Goal: Information Seeking & Learning: Check status

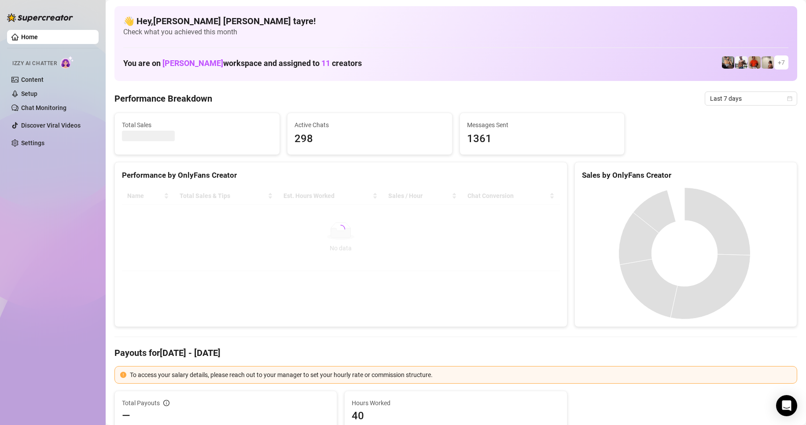
click at [233, 260] on div at bounding box center [341, 230] width 438 height 84
click at [214, 271] on div at bounding box center [341, 230] width 438 height 84
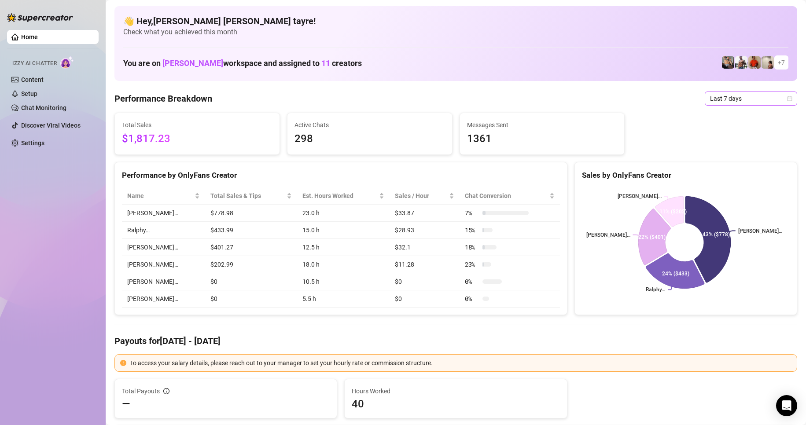
click at [724, 99] on span "Last 7 days" at bounding box center [751, 98] width 82 height 13
click at [731, 170] on div "Custom date" at bounding box center [744, 173] width 78 height 10
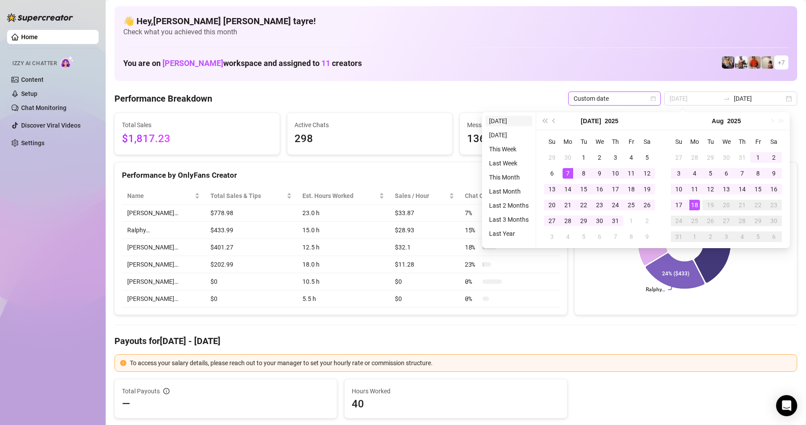
type input "[DATE]"
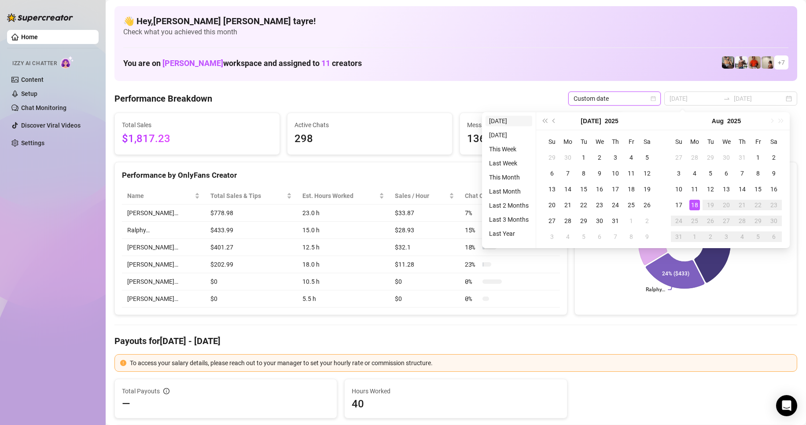
type input "[DATE]"
drag, startPoint x: 499, startPoint y: 117, endPoint x: 43, endPoint y: 146, distance: 457.6
click at [499, 117] on li "[DATE]" at bounding box center [509, 121] width 47 height 11
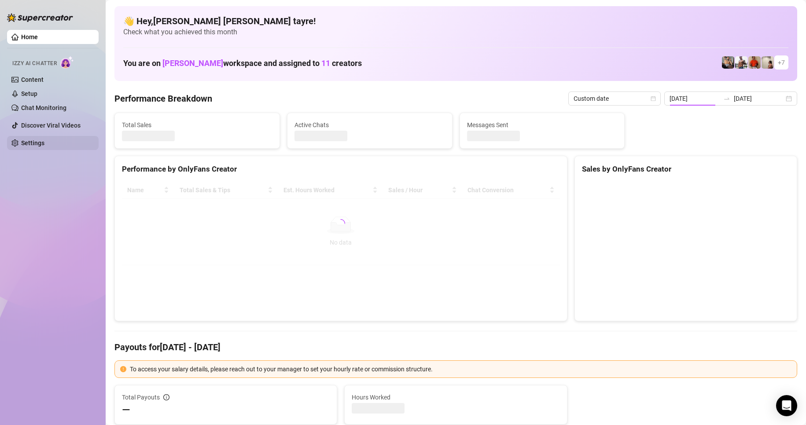
type input "[DATE]"
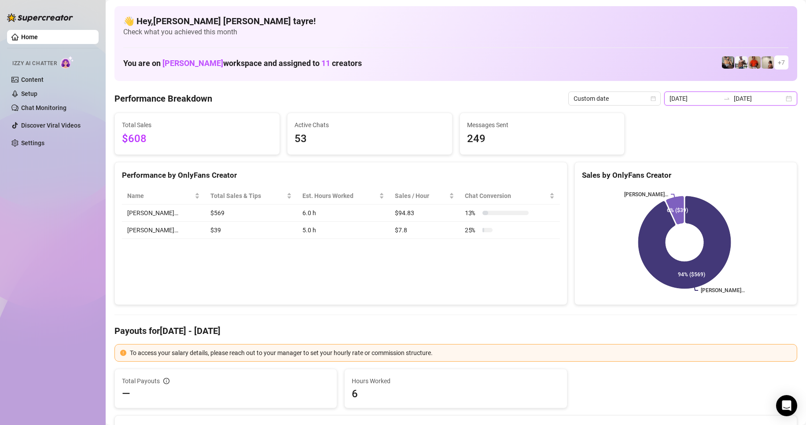
click at [716, 100] on input "[DATE]" at bounding box center [695, 99] width 50 height 10
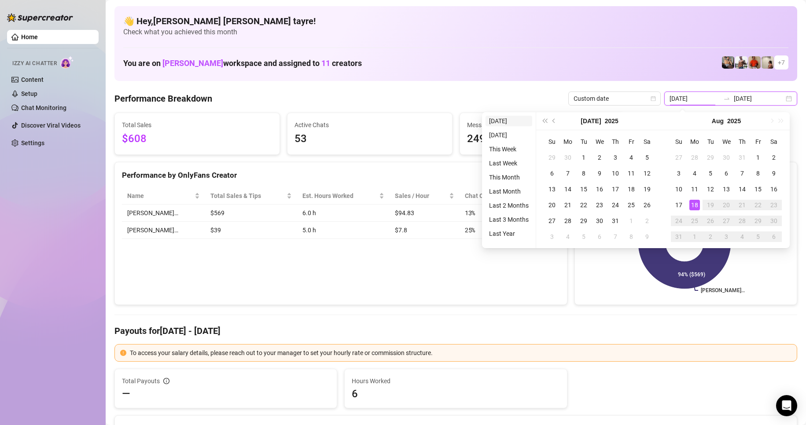
type input "[DATE]"
click at [511, 122] on li "[DATE]" at bounding box center [509, 121] width 47 height 11
click at [495, 122] on span "Messages Sent" at bounding box center [542, 125] width 151 height 10
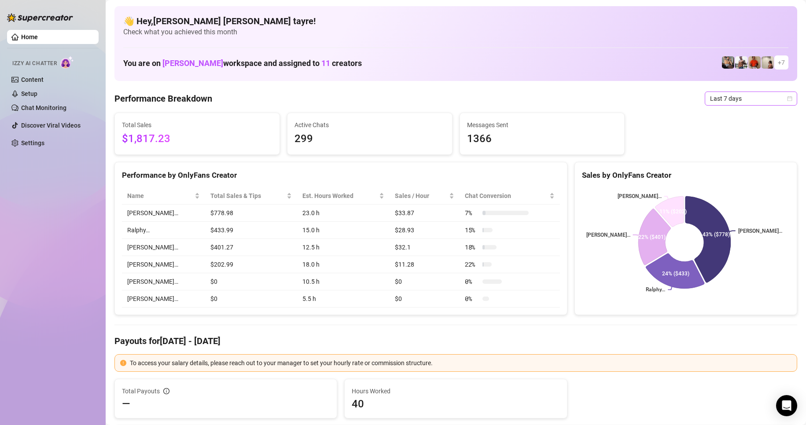
click at [720, 94] on span "Last 7 days" at bounding box center [751, 98] width 82 height 13
click at [726, 181] on div "JUSTIN… Ralphy… Wayne… George… 43% ($778) 24% ($433) 22% ($401) 11% ($202)" at bounding box center [686, 243] width 222 height 124
click at [723, 98] on span "Last 7 days" at bounding box center [751, 98] width 82 height 13
click at [724, 170] on div "Custom date" at bounding box center [744, 173] width 78 height 10
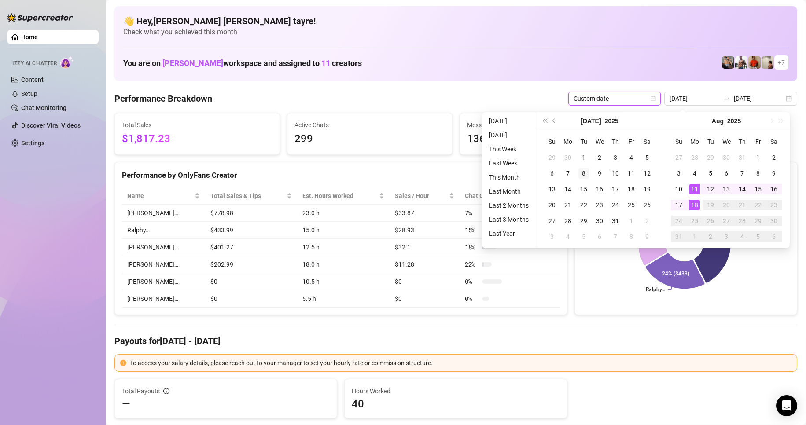
click at [595, 100] on span "Custom date" at bounding box center [615, 98] width 82 height 13
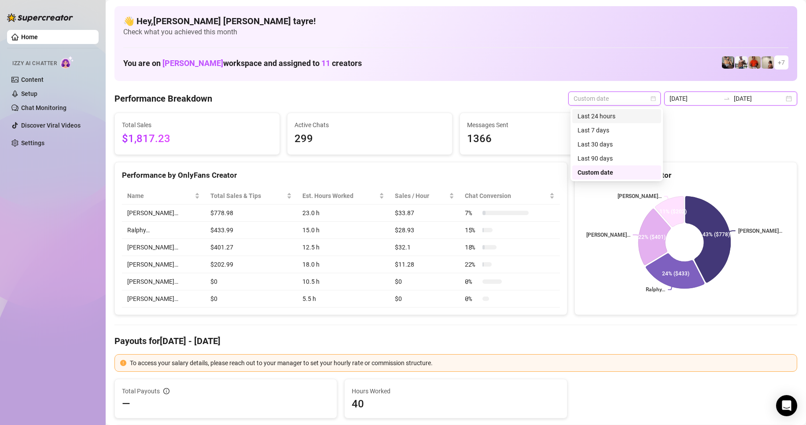
click at [684, 97] on input "[DATE]" at bounding box center [695, 99] width 50 height 10
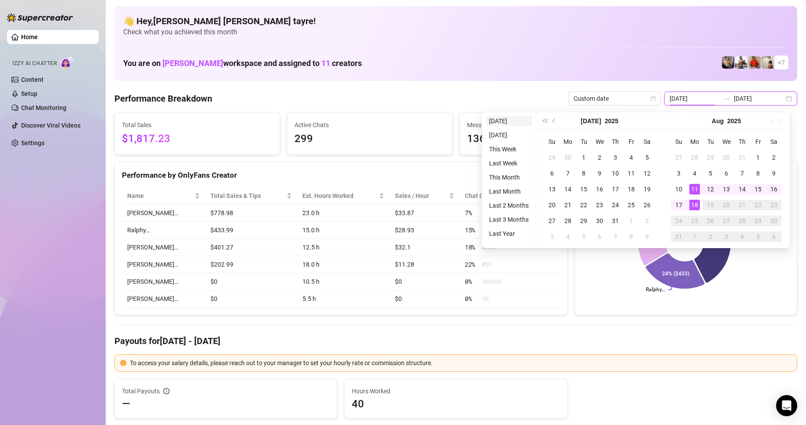
type input "[DATE]"
click at [521, 120] on li "[DATE]" at bounding box center [509, 121] width 47 height 11
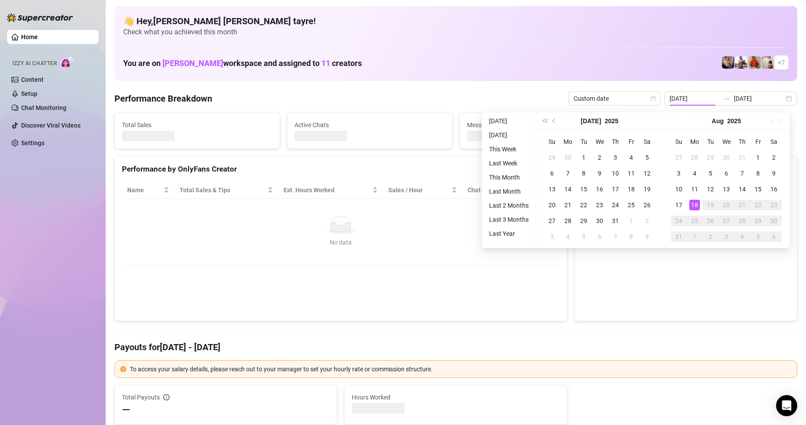
type input "[DATE]"
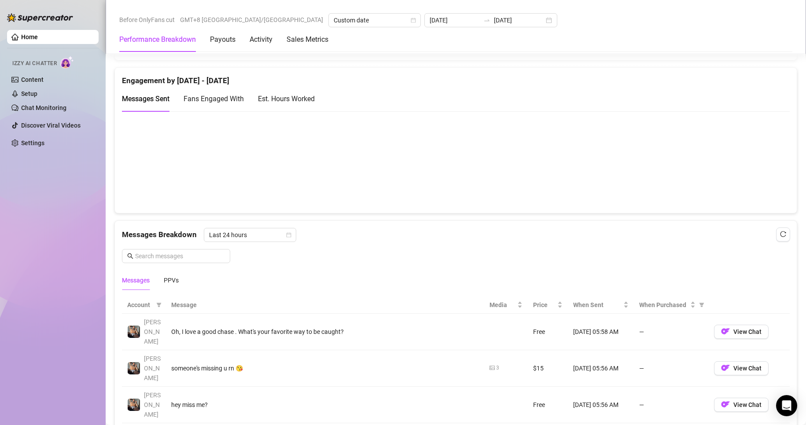
scroll to position [705, 0]
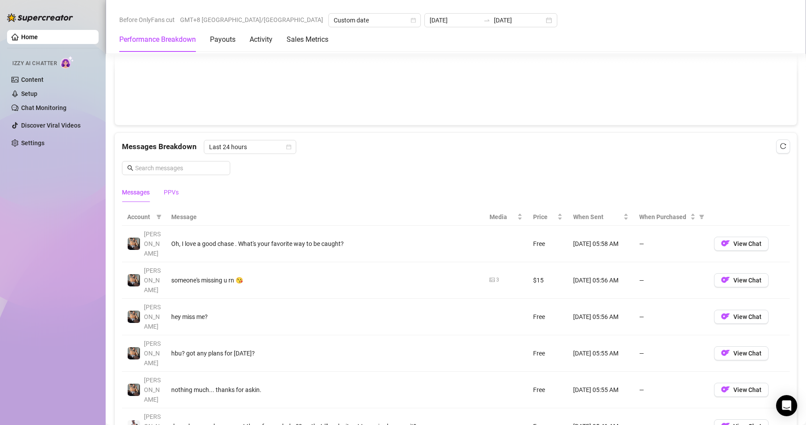
drag, startPoint x: 173, startPoint y: 193, endPoint x: 182, endPoint y: 200, distance: 11.4
click at [173, 193] on div "PPVs" at bounding box center [171, 193] width 15 height 10
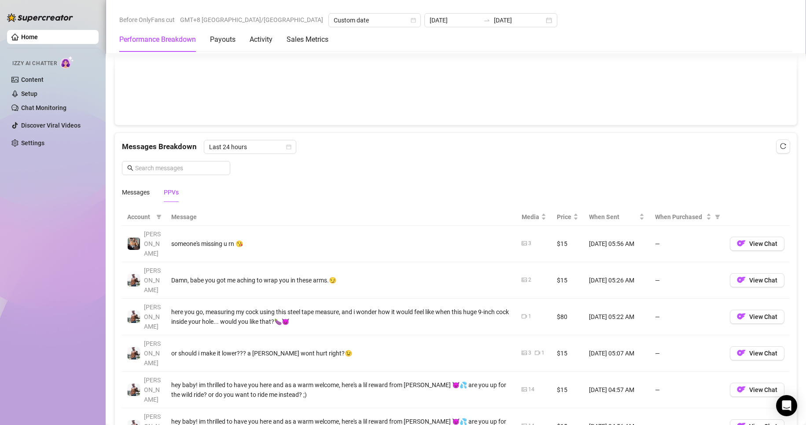
scroll to position [749, 0]
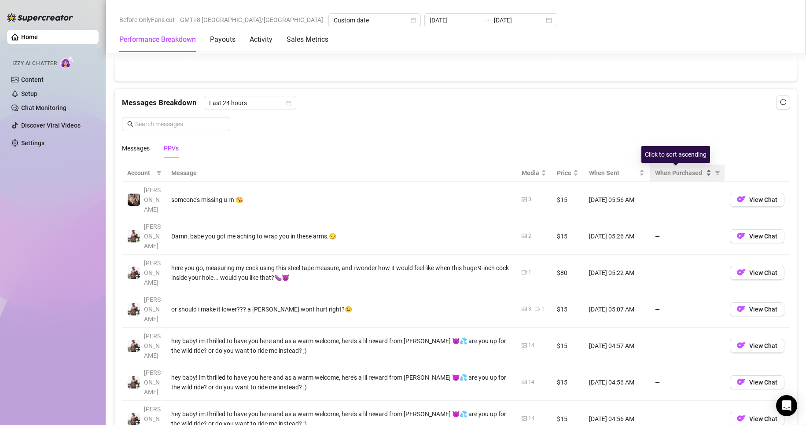
click at [692, 170] on span "When Purchased" at bounding box center [679, 173] width 49 height 10
click at [716, 172] on icon "filter" at bounding box center [718, 173] width 5 height 4
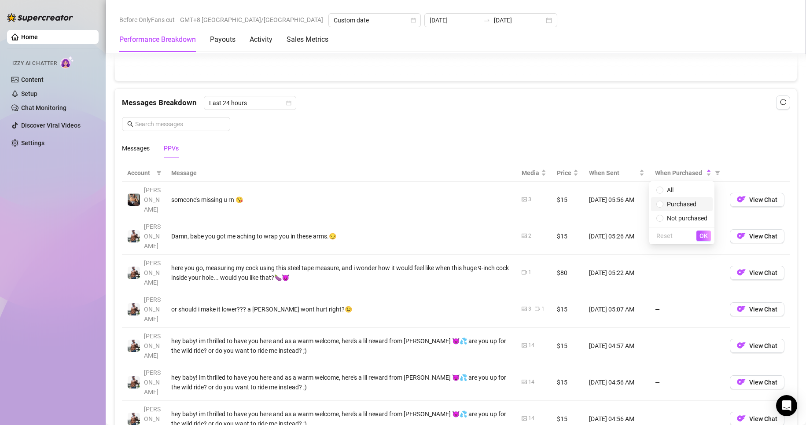
click at [666, 208] on span "Purchased" at bounding box center [682, 204] width 51 height 10
radio input "true"
click at [702, 235] on span "OK" at bounding box center [704, 236] width 8 height 7
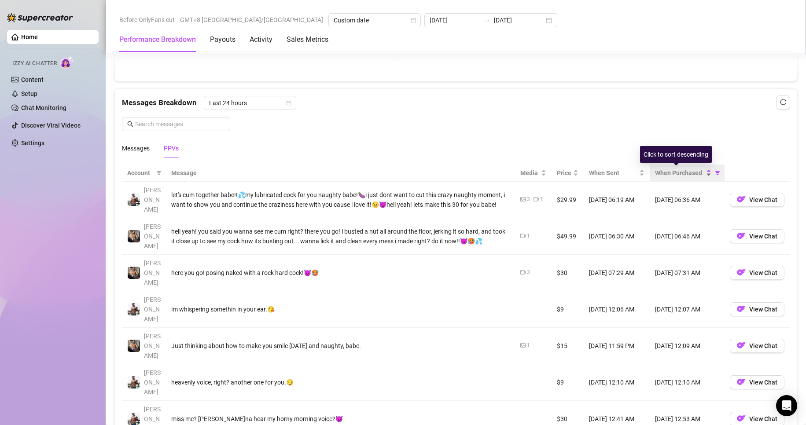
click at [699, 174] on div "When Purchased" at bounding box center [683, 173] width 56 height 10
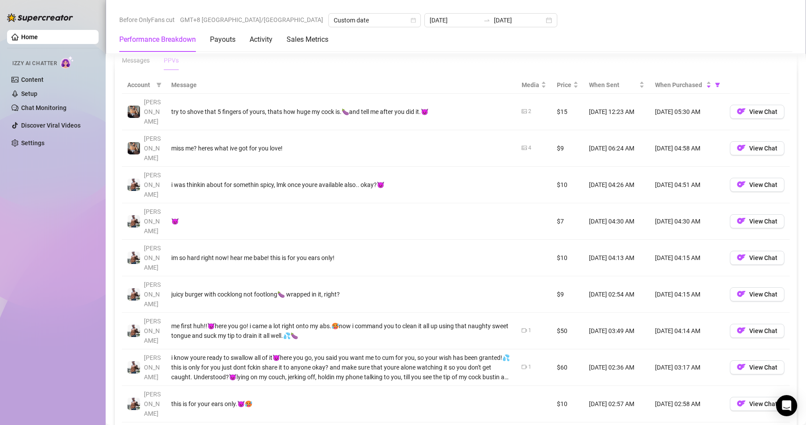
scroll to position [793, 0]
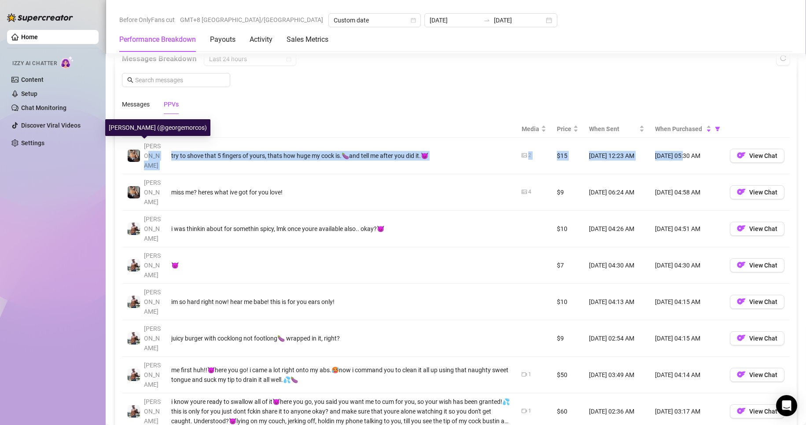
drag, startPoint x: 676, startPoint y: 149, endPoint x: 154, endPoint y: 151, distance: 522.3
click at [154, 151] on tr "George try to shove that 5 fingers of yours, thats how huge my cock is.🍆and tel…" at bounding box center [456, 156] width 668 height 37
click at [507, 146] on td "try to shove that 5 fingers of yours, thats how huge my cock is.🍆and tell me af…" at bounding box center [341, 156] width 351 height 37
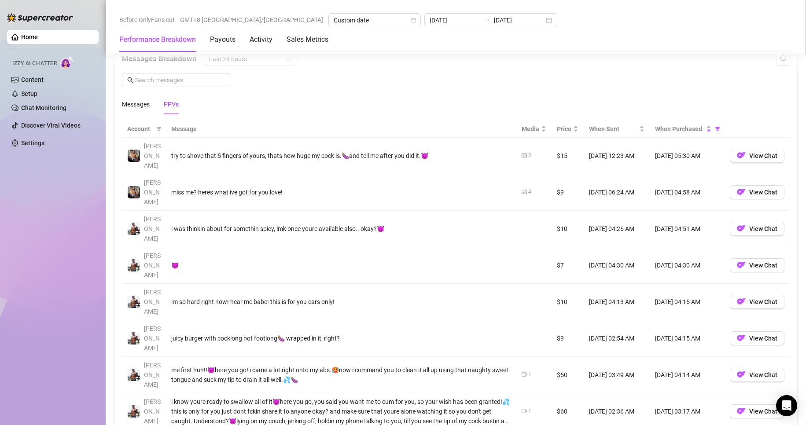
click at [559, 144] on td "$15" at bounding box center [568, 156] width 32 height 37
drag, startPoint x: 555, startPoint y: 149, endPoint x: 509, endPoint y: 153, distance: 46.4
click at [521, 153] on tr "George try to shove that 5 fingers of yours, thats how huge my cock is.🍆and tel…" at bounding box center [456, 156] width 668 height 37
click at [517, 149] on td "2" at bounding box center [534, 156] width 35 height 37
click at [522, 153] on icon "picture" at bounding box center [524, 155] width 5 height 4
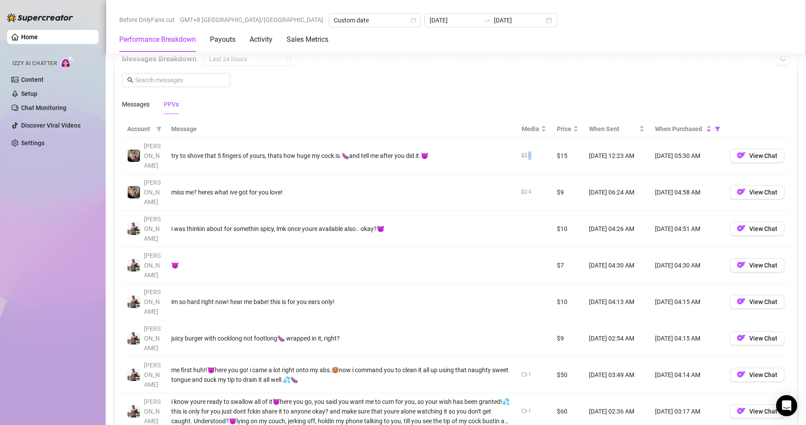
click at [522, 153] on icon "picture" at bounding box center [524, 155] width 5 height 5
click at [361, 247] on td "😈" at bounding box center [341, 265] width 351 height 37
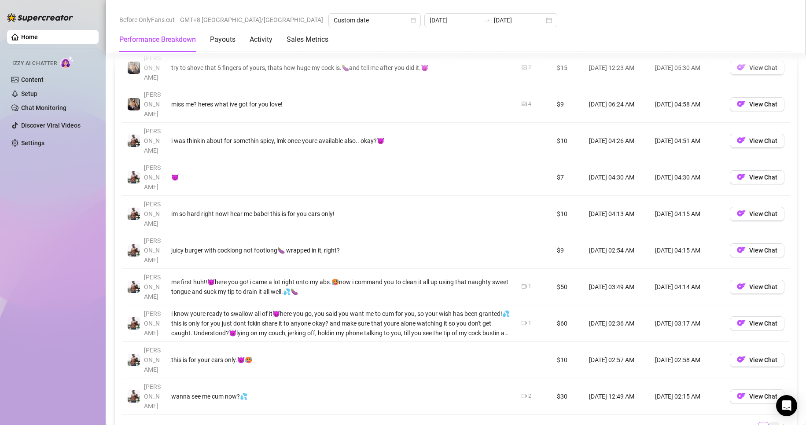
click at [769, 423] on link "2" at bounding box center [774, 428] width 10 height 10
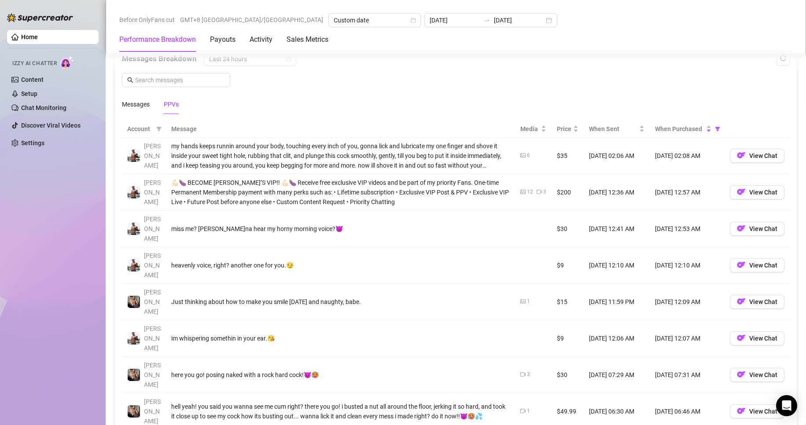
scroll to position [661, 0]
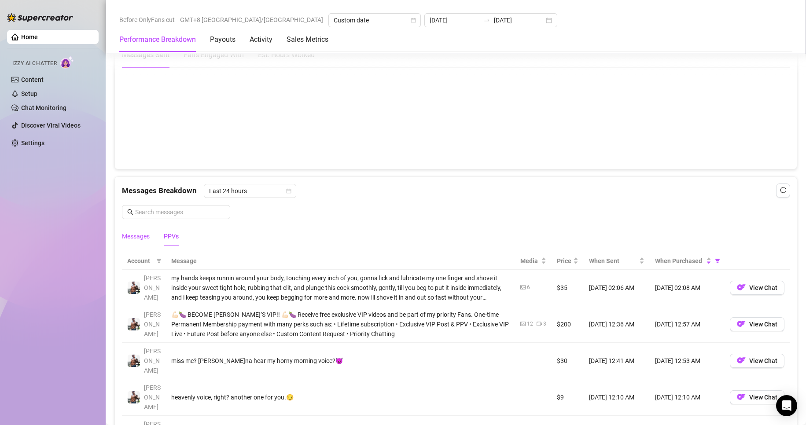
click at [134, 239] on div "Messages" at bounding box center [136, 237] width 28 height 10
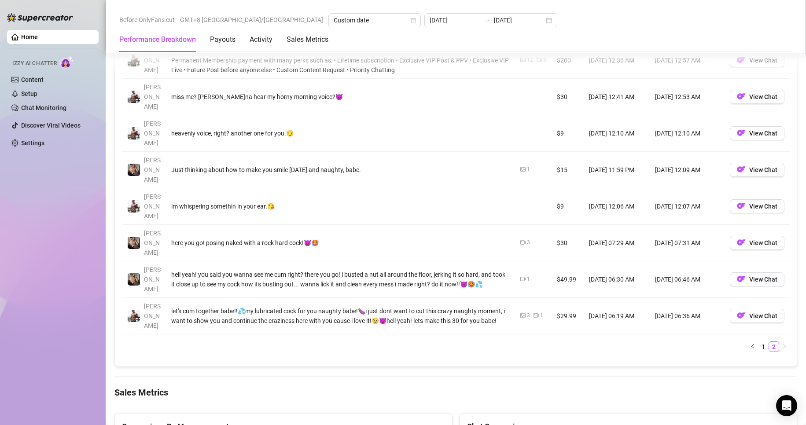
scroll to position [1057, 0]
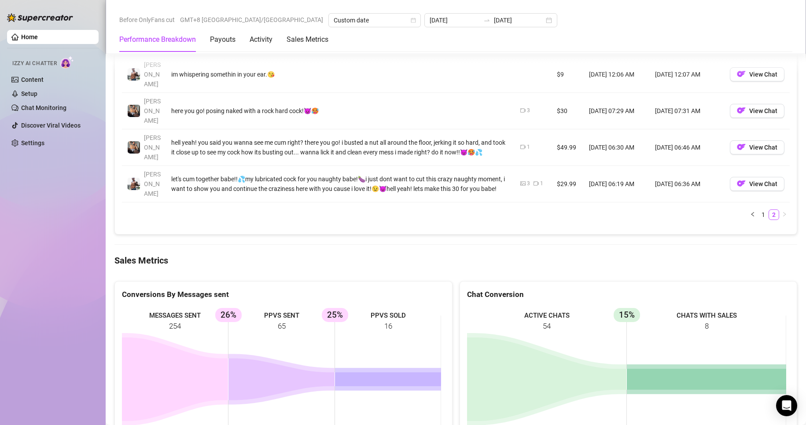
click at [289, 274] on div "Conversions By Messages sent MESSAGES SENT 254 PPVS SENT 65 26% PPVS SOLD 16 25…" at bounding box center [456, 360] width 690 height 173
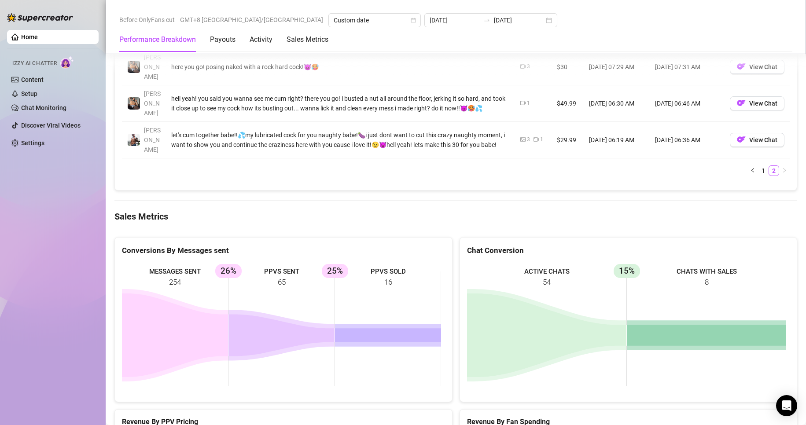
click at [40, 251] on div "Home Izzy AI Chatter Content Setup Chat Monitoring Discover Viral Videos Settin…" at bounding box center [53, 208] width 92 height 417
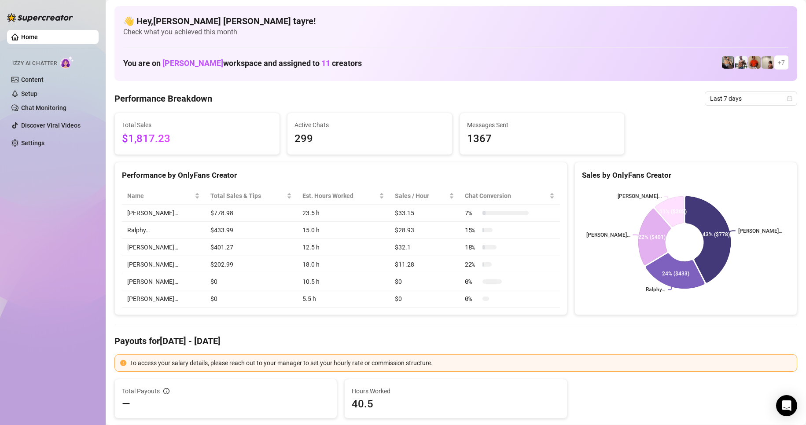
click at [80, 186] on div "Home Izzy AI Chatter Content Setup Chat Monitoring Discover Viral Videos Settin…" at bounding box center [53, 208] width 92 height 417
click at [761, 99] on span "Last 7 days" at bounding box center [751, 98] width 82 height 13
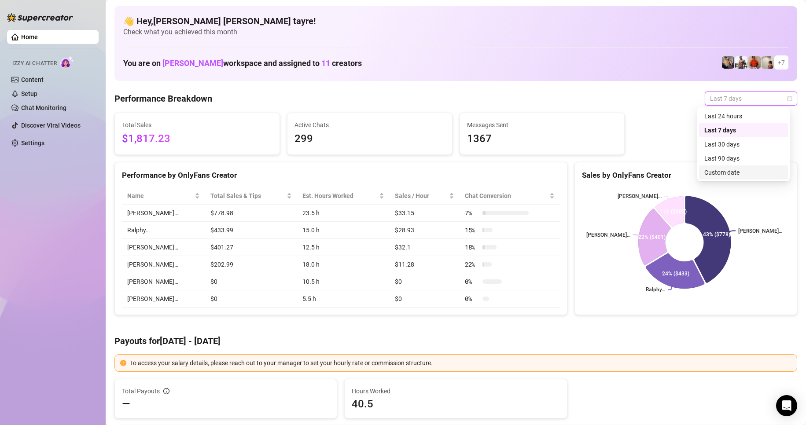
click at [731, 173] on div "Custom date" at bounding box center [744, 173] width 78 height 10
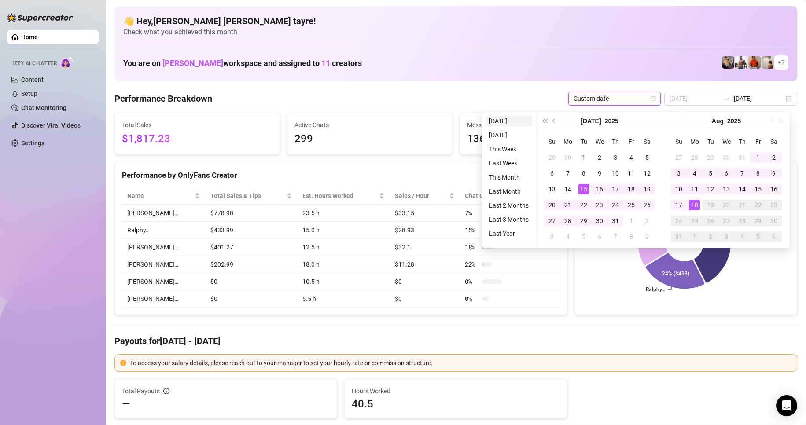
type input "[DATE]"
click at [509, 118] on li "[DATE]" at bounding box center [509, 121] width 47 height 11
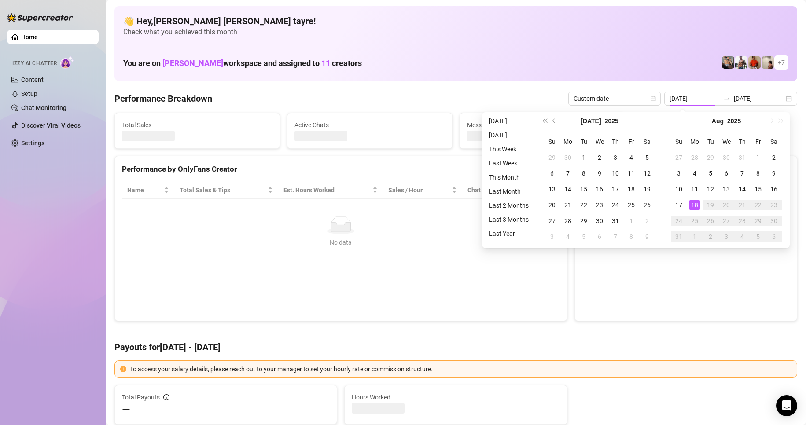
type input "[DATE]"
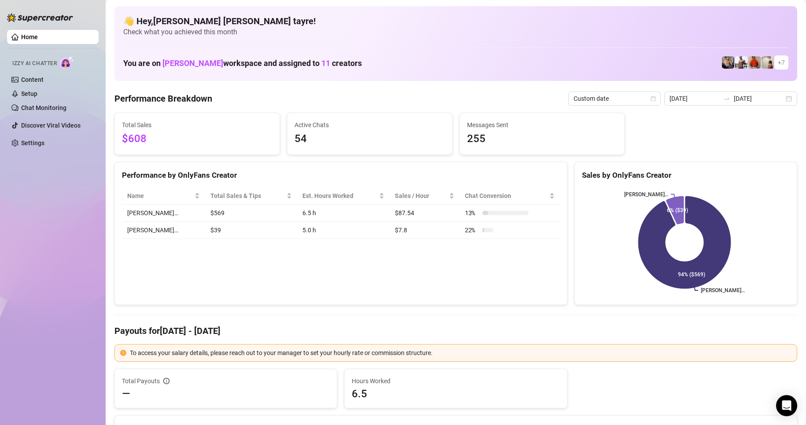
click at [91, 227] on div "Home Izzy AI Chatter Content Setup Chat Monitoring Discover Viral Videos Settin…" at bounding box center [53, 208] width 92 height 417
